Goal: Task Accomplishment & Management: Use online tool/utility

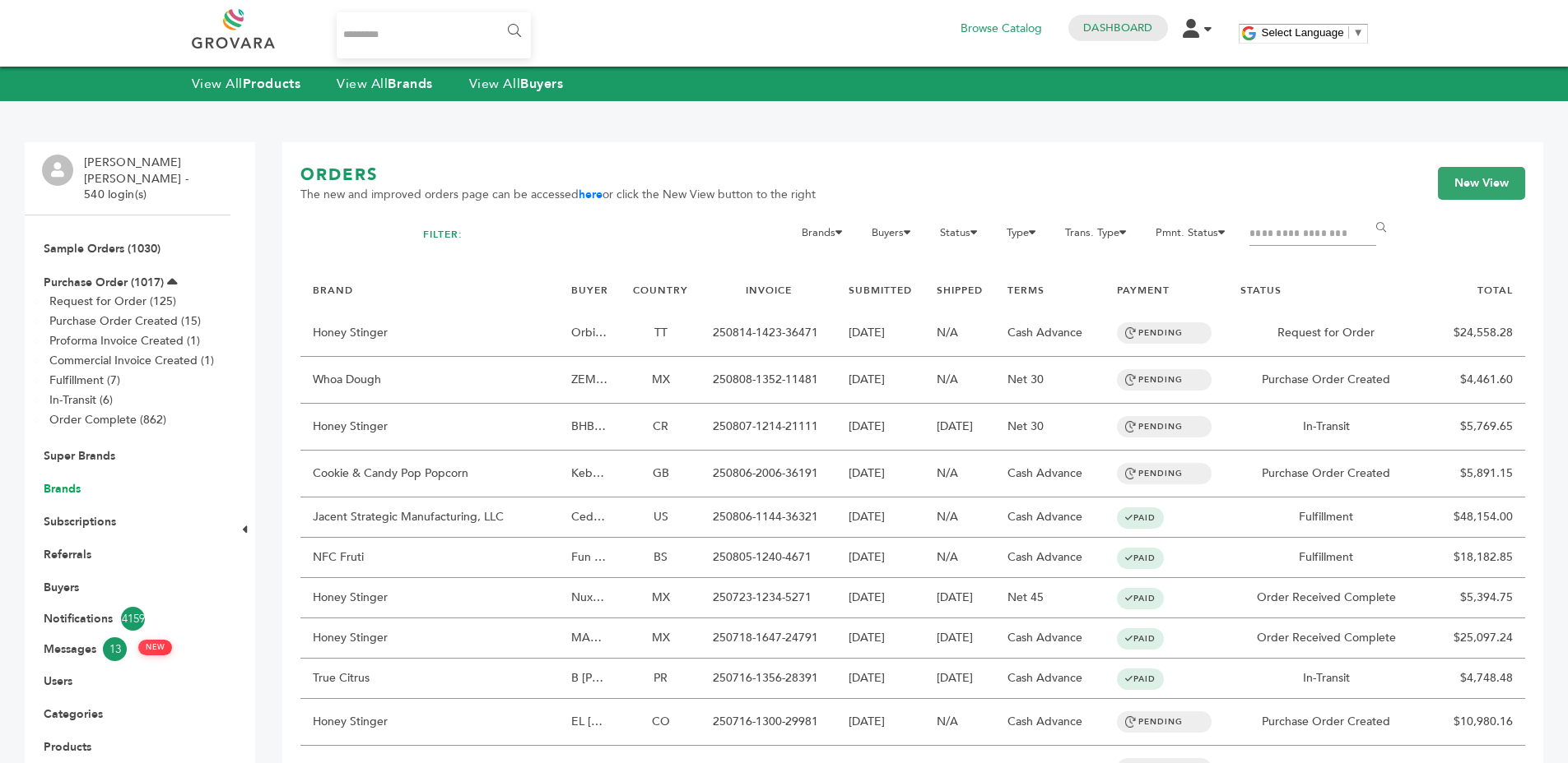
click at [64, 481] on link "Brands" at bounding box center [62, 489] width 37 height 15
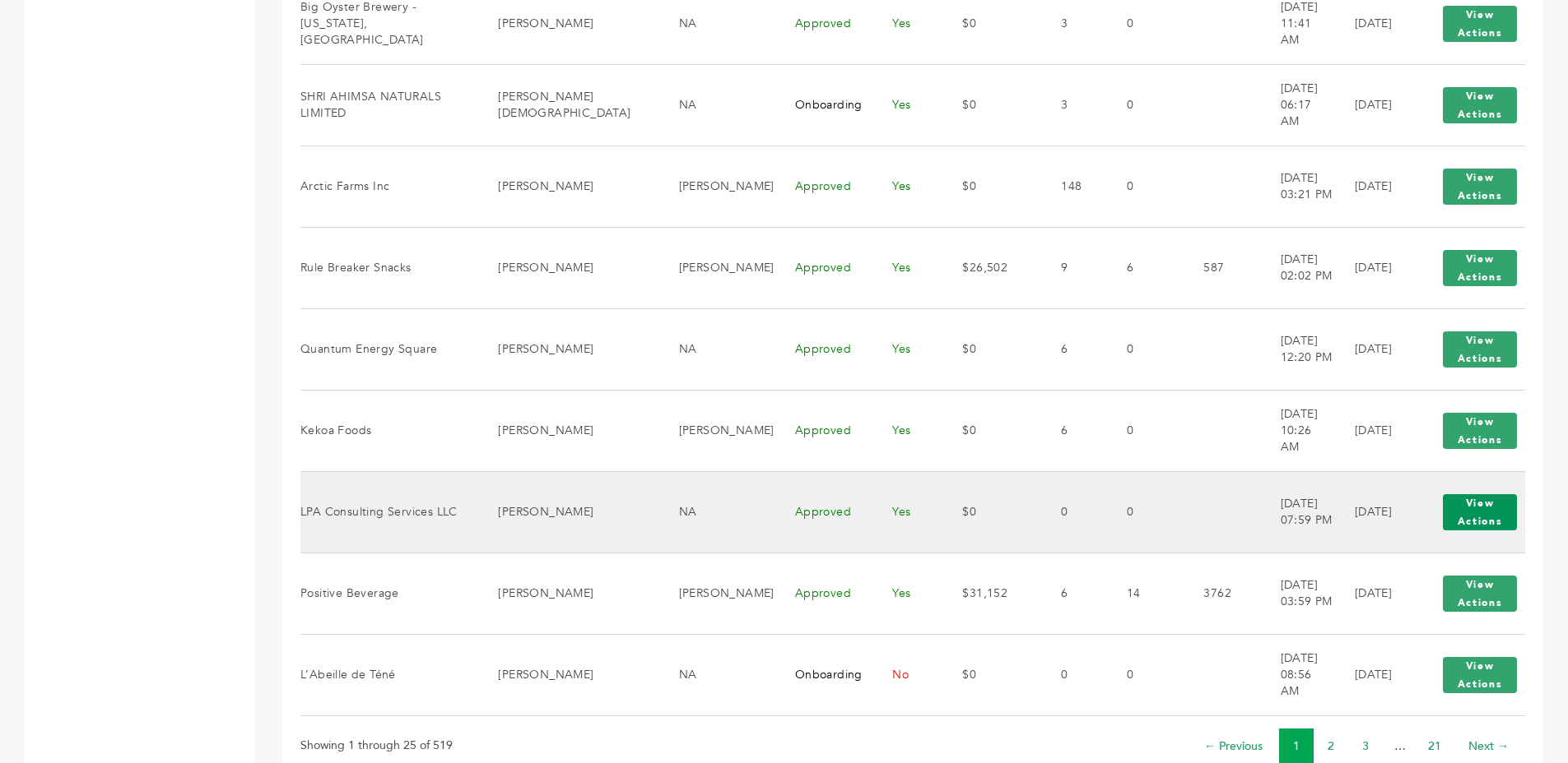
scroll to position [1801, 0]
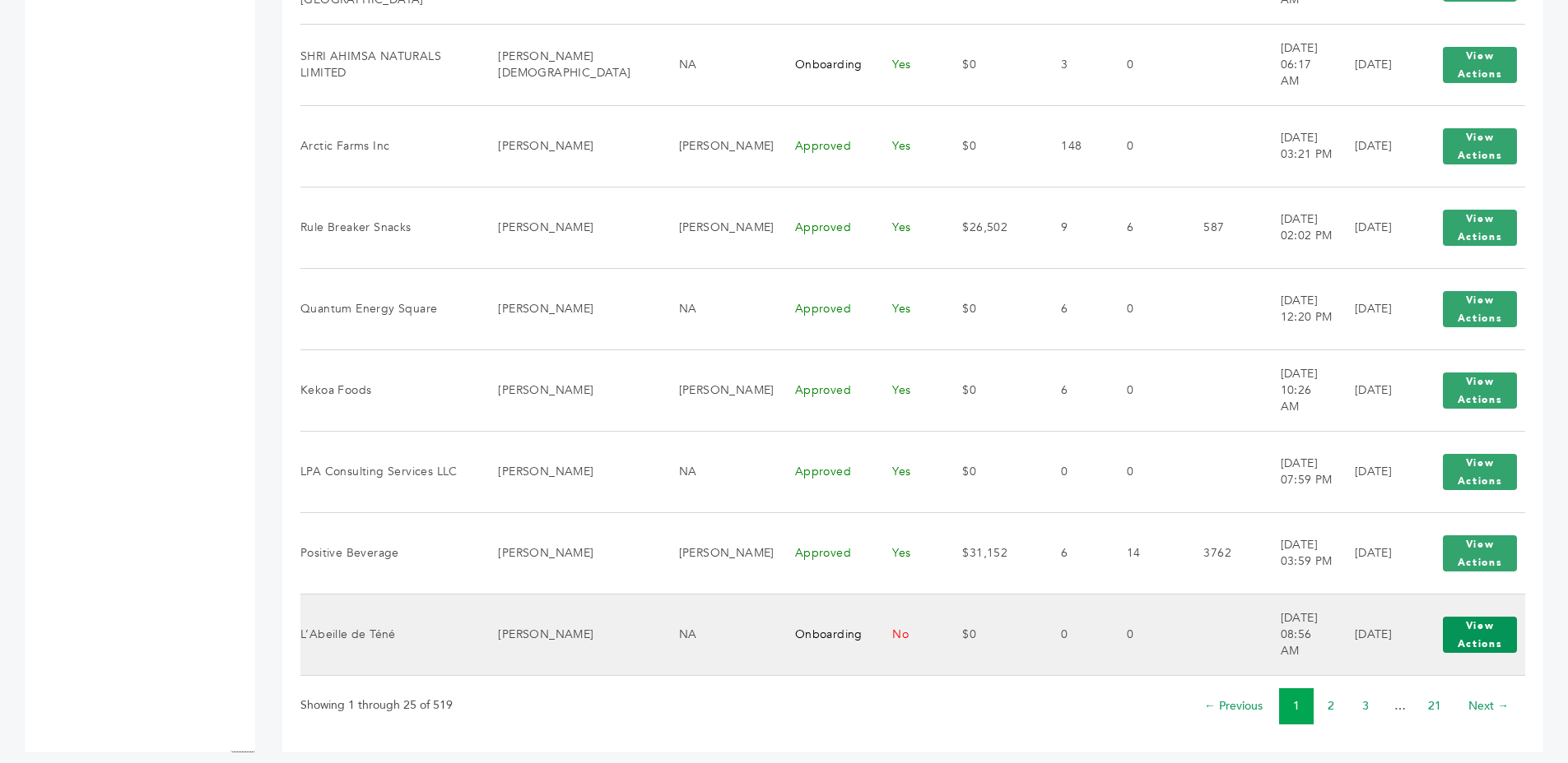
click at [1455, 617] on button "View Actions" at bounding box center [1480, 635] width 74 height 36
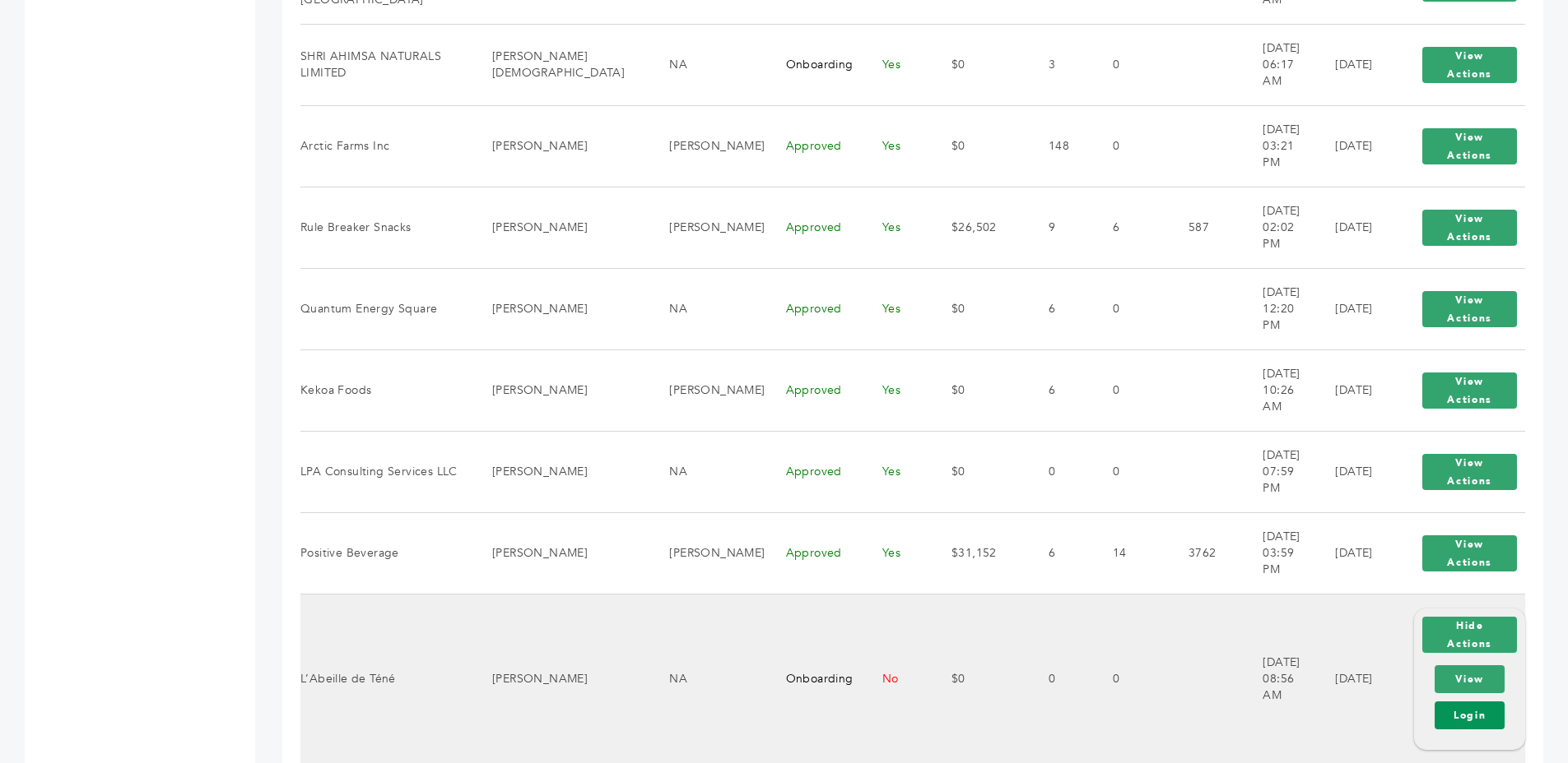
click at [1475, 701] on link "Login" at bounding box center [1469, 715] width 70 height 28
